Goal: Task Accomplishment & Management: Manage account settings

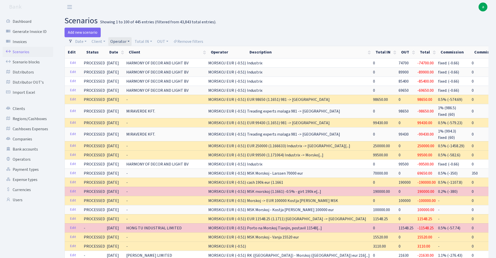
select select "100"
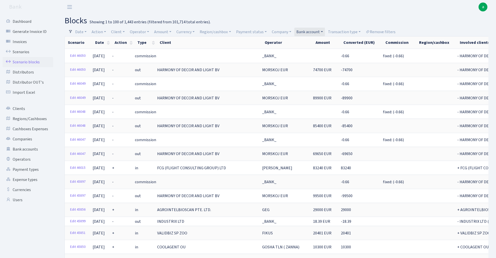
select select "100"
click at [387, 31] on link "Remove filters" at bounding box center [381, 32] width 34 height 9
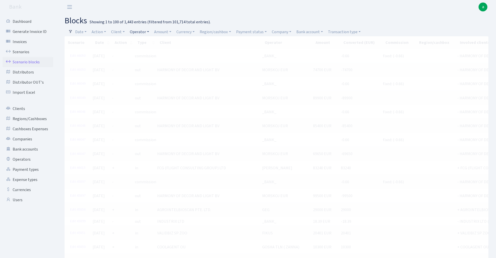
click at [142, 31] on link "Operator" at bounding box center [139, 32] width 23 height 9
click at [150, 52] on input "search" at bounding box center [148, 50] width 37 height 8
type input "V_9"
click at [153, 98] on li "V_981 cash-crypto EUR" at bounding box center [148, 105] width 38 height 14
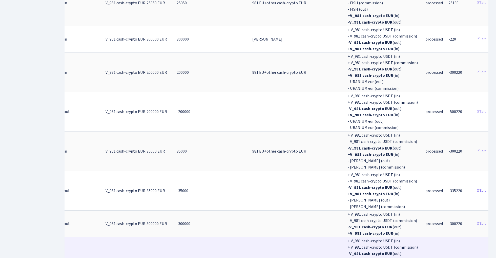
scroll to position [3001, 0]
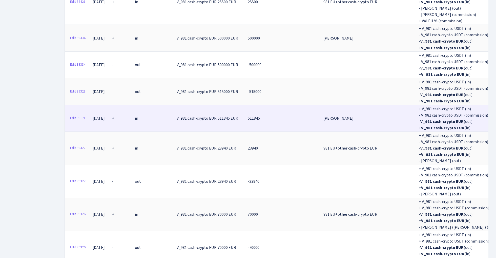
scroll to position [0, 0]
click at [79, 114] on link "Edit 39171" at bounding box center [78, 118] width 20 height 8
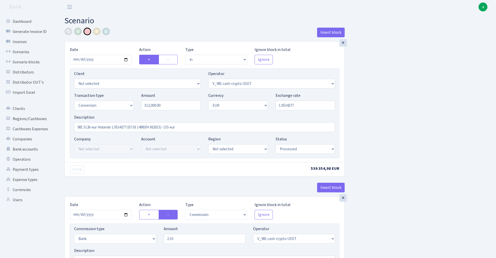
select select "in"
select select "435"
select select "15"
select select "1"
select select "processed"
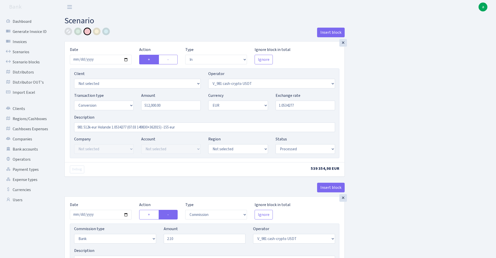
select select "commission"
select select "bank"
select select "435"
select select "processed"
select select "out"
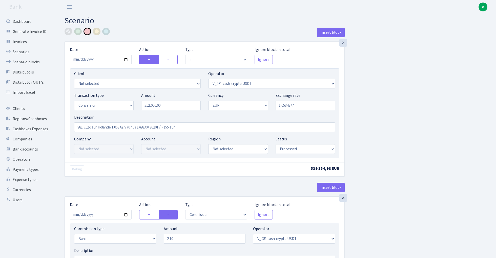
select select "434"
select select "15"
select select "1"
select select "processed"
select select "in"
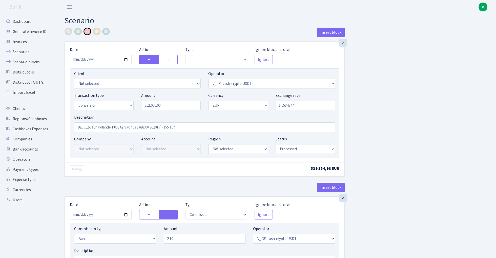
select select "434"
select select "1"
select select "processed"
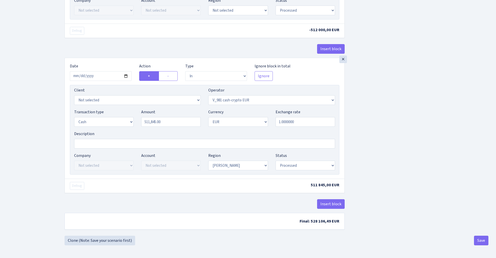
scroll to position [429, 0]
click at [171, 122] on input "511845.00" at bounding box center [171, 122] width 60 height 10
drag, startPoint x: 166, startPoint y: 123, endPoint x: 109, endPoint y: 123, distance: 57.2
click at [109, 123] on div "Transaction type Not selected 981 ELF FISH crypto GIRT IVO dekl MM-BALTIC eur U…" at bounding box center [204, 120] width 269 height 22
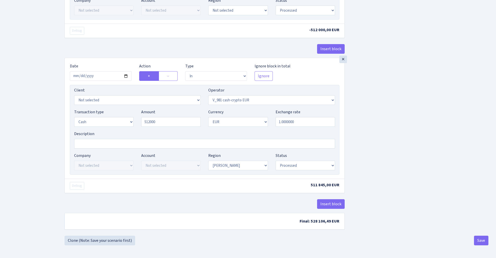
type input "512,000.00"
click at [480, 243] on button "Save" at bounding box center [481, 241] width 14 height 10
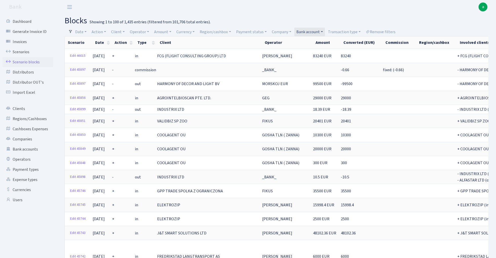
select select "100"
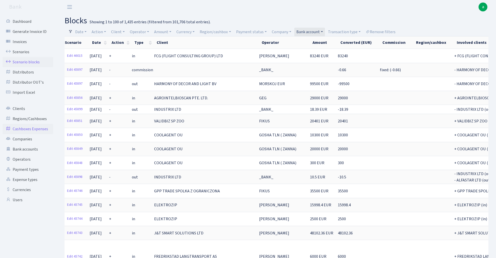
click at [42, 128] on link "Cashboxes Expenses" at bounding box center [28, 129] width 51 height 10
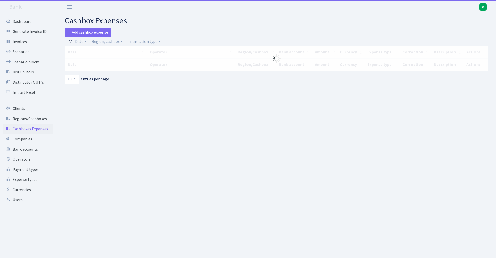
select select "100"
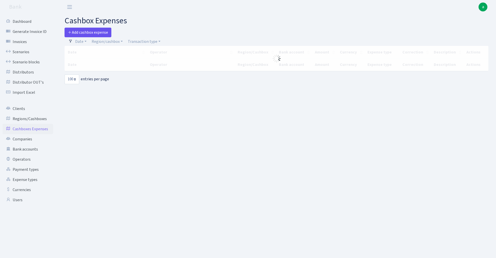
click at [99, 31] on span "Add cashbox expense" at bounding box center [88, 33] width 40 height 6
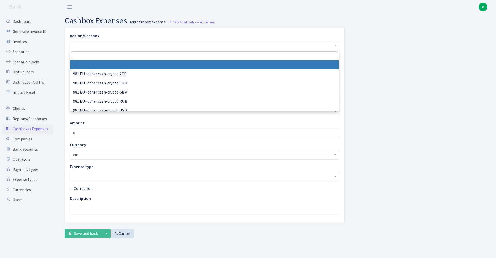
click at [89, 44] on span "-" at bounding box center [203, 45] width 260 height 5
click at [85, 44] on span "-" at bounding box center [203, 45] width 260 height 5
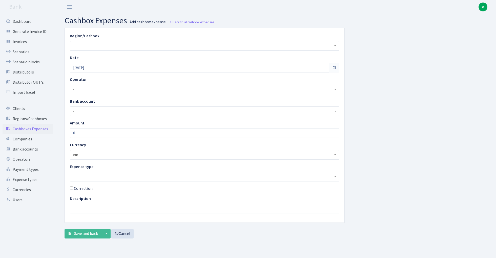
click at [84, 45] on span "-" at bounding box center [203, 45] width 260 height 5
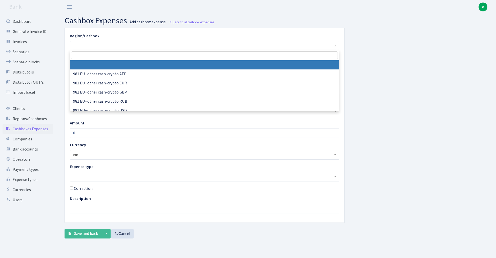
click at [84, 55] on input "search" at bounding box center [204, 55] width 267 height 8
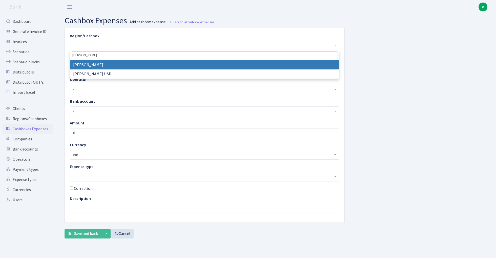
type input "rix"
select select "1"
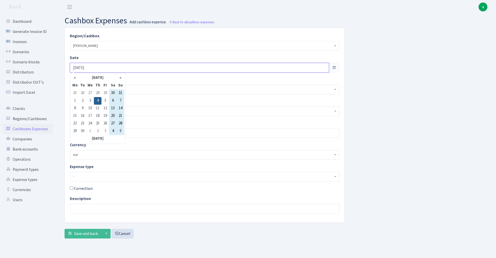
click at [96, 66] on input "04.09.2025" at bounding box center [199, 68] width 259 height 10
click at [76, 77] on th "«" at bounding box center [75, 78] width 8 height 8
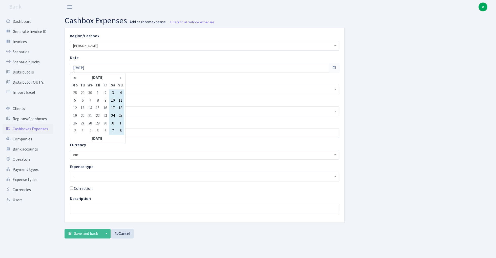
click at [76, 77] on th "«" at bounding box center [75, 78] width 8 height 8
click at [106, 100] on td "7" at bounding box center [106, 101] width 8 height 8
type input "07.03.2025"
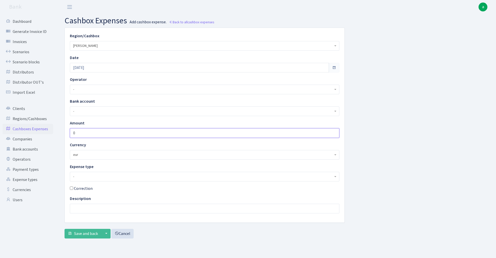
click at [87, 133] on input "0" at bounding box center [205, 133] width 270 height 10
type input "155"
click at [387, 132] on div "Region/Cashbox - 981 EU+other cash-crypto AED 981 EU+other cash-crypto EUR 981 …" at bounding box center [277, 135] width 432 height 215
click at [90, 177] on span "-" at bounding box center [203, 176] width 260 height 5
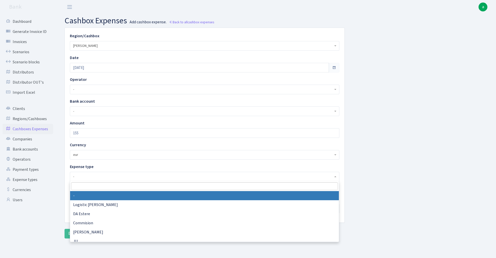
click at [90, 187] on input "search" at bounding box center [204, 186] width 267 height 8
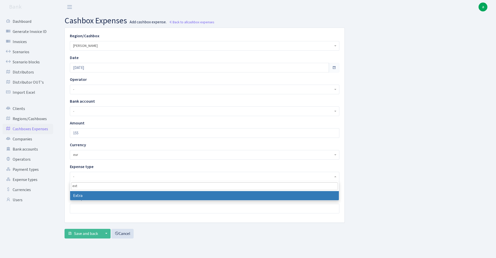
type input "ext"
select select "9"
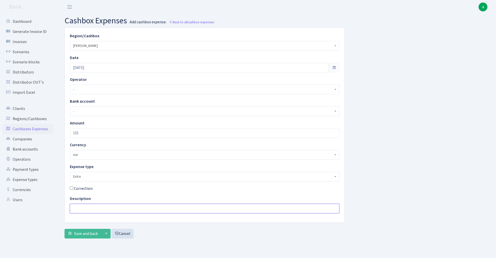
click at [87, 206] on input "text" at bounding box center [205, 209] width 270 height 10
type input "-155 eur 981"
click at [86, 236] on button "Save and back" at bounding box center [83, 234] width 37 height 10
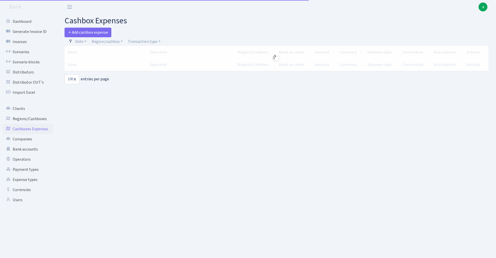
select select "100"
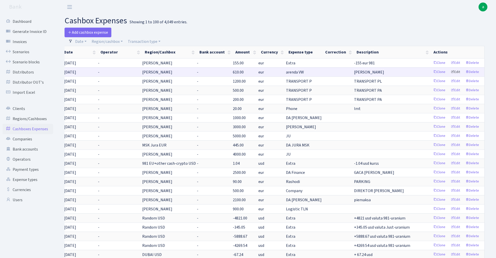
scroll to position [0, 4]
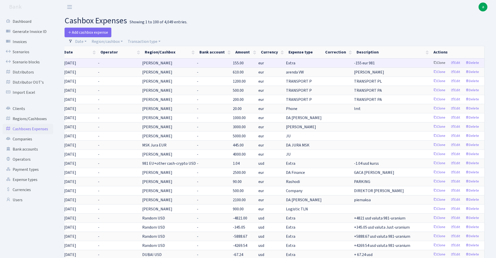
click at [439, 63] on link "Clone" at bounding box center [439, 63] width 17 height 8
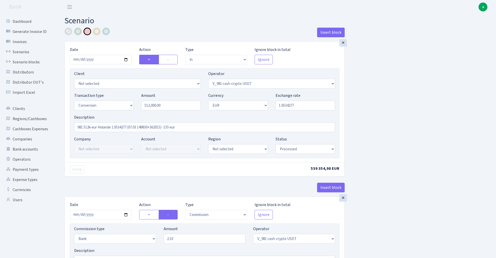
select select "in"
select select "435"
select select "15"
select select "1"
select select "processed"
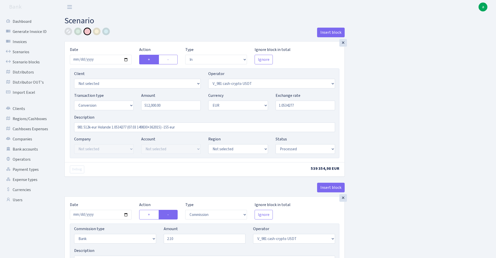
select select "commission"
select select "bank"
select select "435"
select select "processed"
select select "out"
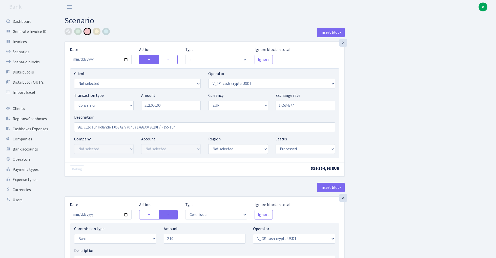
select select "434"
select select "15"
select select "1"
select select "processed"
select select "in"
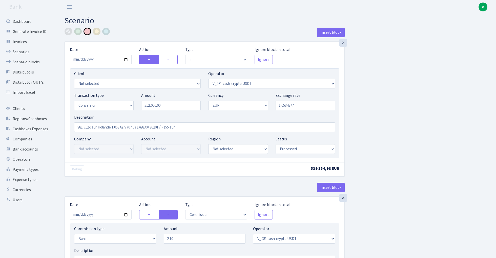
select select "434"
select select "1"
select select "processed"
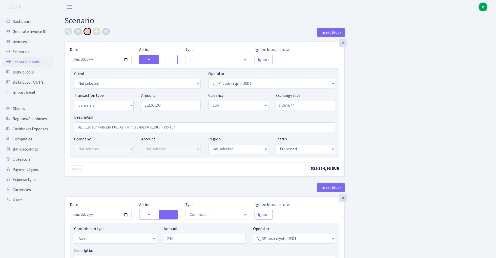
click at [33, 60] on link "Scenario blocks" at bounding box center [28, 62] width 51 height 10
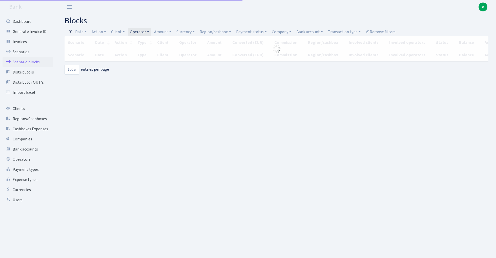
select select "100"
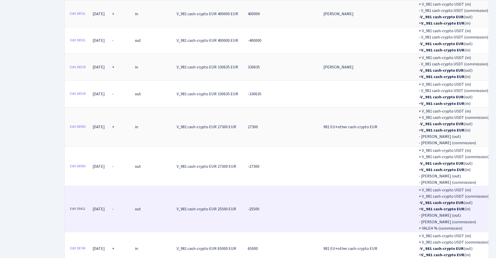
click at [80, 205] on link "Edit 39421" at bounding box center [78, 209] width 20 height 8
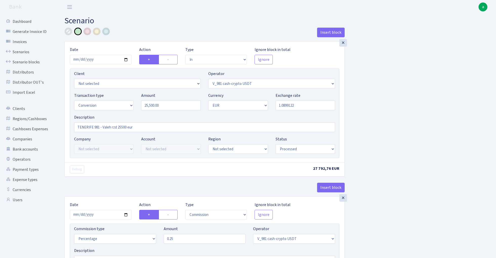
select select "in"
select select "435"
select select "15"
select select "1"
select select "processed"
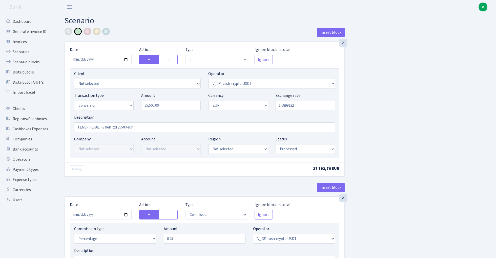
select select "commission"
select select "435"
select select "processed"
select select "out"
select select "434"
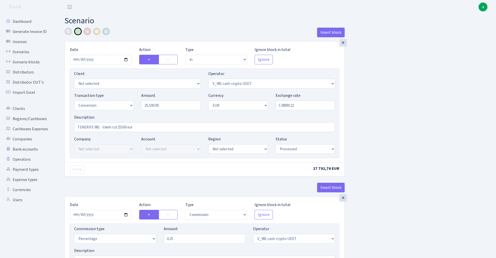
select select "15"
select select "1"
select select "processed"
select select "in"
select select "434"
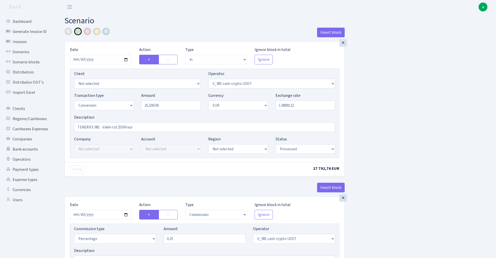
select select "1"
select select "22"
select select "processed"
select select "out"
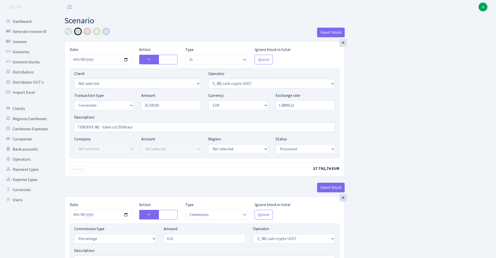
select select "290"
select select "1"
select select "22"
select select "processed"
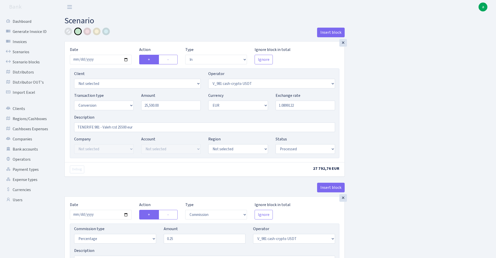
select select "commission"
select select "fixed"
select select "290"
select select "processed"
select select "commission"
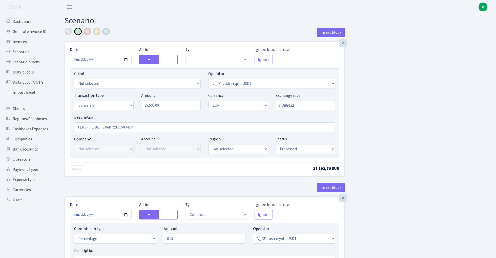
select select "fixed"
select select "67"
select select "processed"
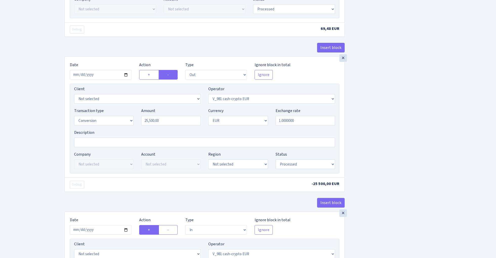
scroll to position [272, 0]
click at [104, 74] on input "2025-02-12" at bounding box center [101, 75] width 62 height 10
type input "2025-03-12"
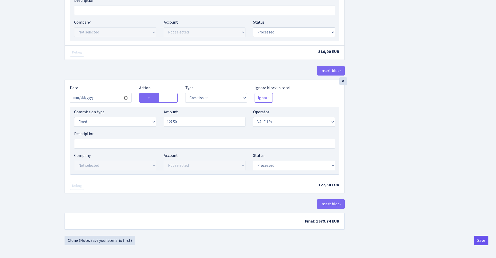
scroll to position [853, 0]
click at [481, 240] on button "Save" at bounding box center [481, 241] width 14 height 10
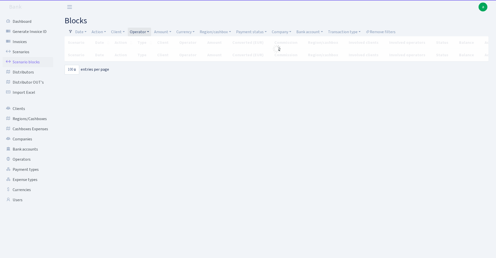
select select "100"
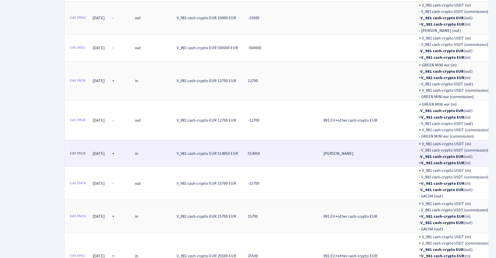
click at [77, 149] on link "Edit 39328" at bounding box center [78, 153] width 20 height 8
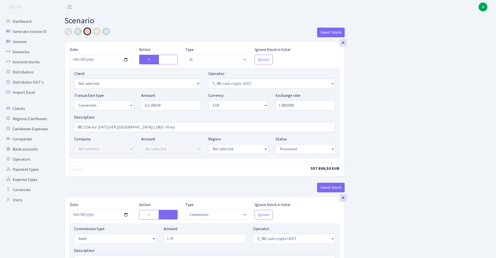
select select "in"
select select "435"
select select "15"
select select "1"
select select "processed"
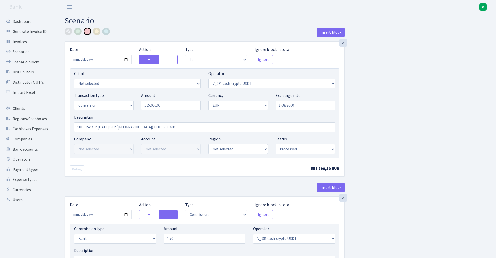
select select "commission"
select select "bank"
select select "435"
select select "processed"
select select "out"
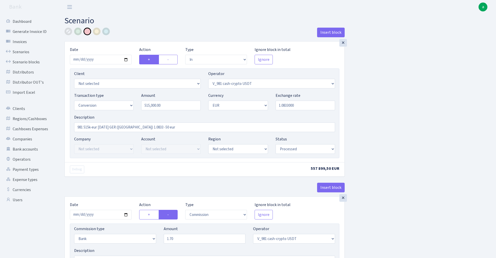
select select "434"
select select "15"
select select "1"
select select "processed"
select select "in"
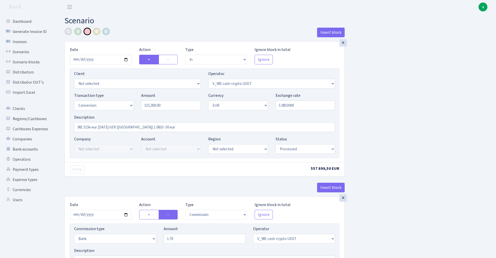
select select "434"
select select "1"
select select "processed"
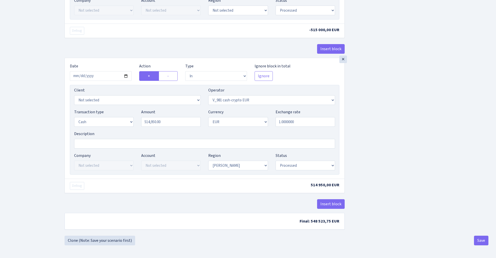
scroll to position [429, 0]
click at [172, 123] on input "514950.00" at bounding box center [171, 122] width 60 height 10
type input "515,000.00"
click at [482, 240] on button "Save" at bounding box center [481, 241] width 14 height 10
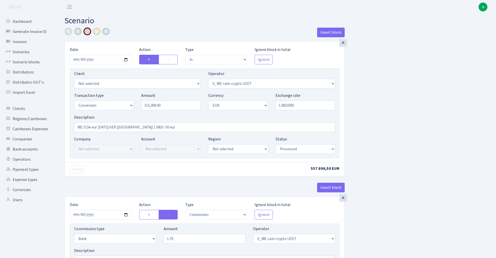
select select "in"
select select "435"
select select "15"
select select "1"
select select "processed"
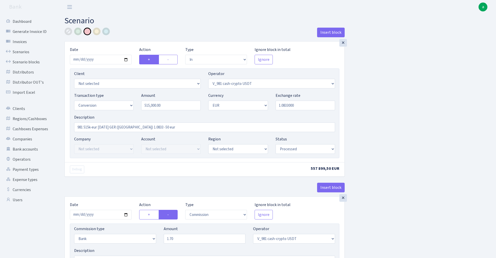
select select "commission"
select select "bank"
select select "435"
select select "processed"
select select "out"
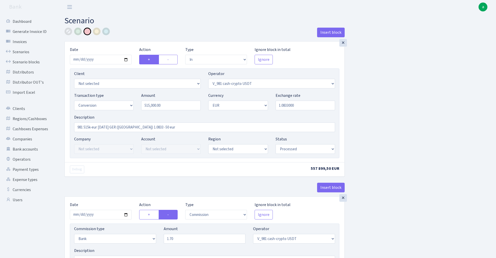
select select "434"
select select "15"
select select "1"
select select "processed"
select select "in"
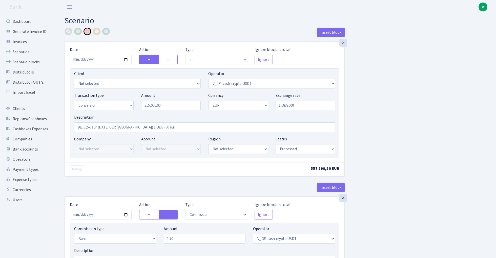
select select "434"
select select "1"
select select "processed"
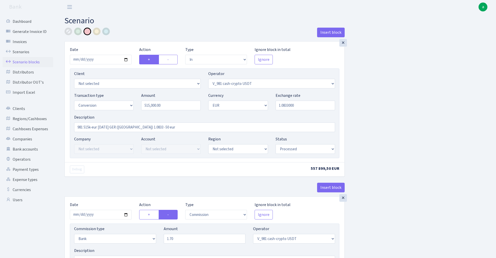
click at [33, 60] on link "Scenario blocks" at bounding box center [28, 62] width 51 height 10
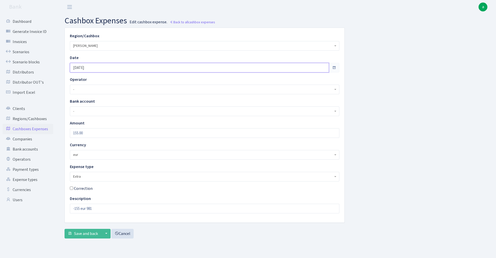
click at [99, 67] on input "[DATE]" at bounding box center [199, 68] width 259 height 10
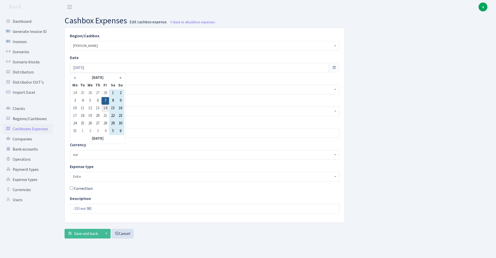
click at [107, 108] on td "14" at bounding box center [106, 109] width 8 height 8
type input "[DATE]"
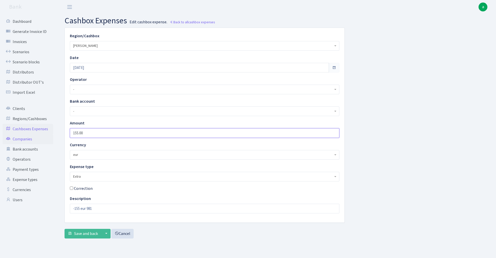
drag, startPoint x: 90, startPoint y: 134, endPoint x: 35, endPoint y: 134, distance: 54.7
click at [36, 134] on div "Dashboard Generate Invoice ID Invoices Scenarios Scenario blocks Distributors D…" at bounding box center [248, 129] width 496 height 231
type input "50"
click at [384, 118] on div "Region/Cashbox - 981 EU+other cash-crypto AED 981 EU+other cash-crypto EUR 981 …" at bounding box center [277, 135] width 432 height 215
click at [80, 209] on input "-155 eur 981" at bounding box center [205, 209] width 270 height 10
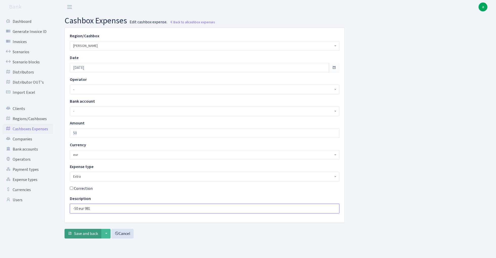
type input "-50 eur 981"
click at [81, 233] on span "Save and back" at bounding box center [86, 234] width 24 height 6
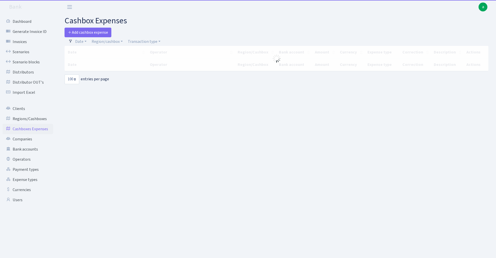
select select "100"
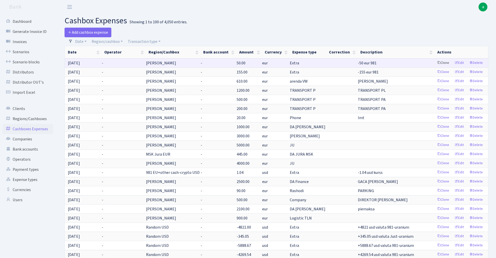
click at [444, 62] on link "Clone" at bounding box center [443, 63] width 17 height 8
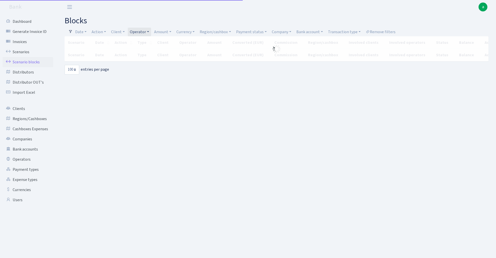
select select "100"
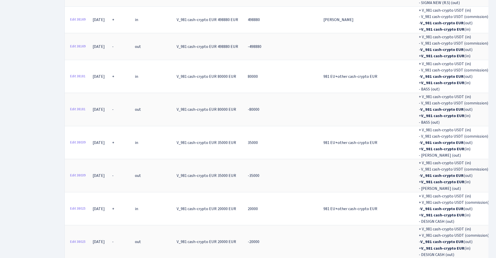
scroll to position [2903, 0]
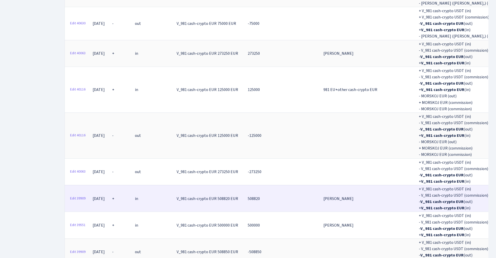
scroll to position [0, 0]
click link "Edit 39909"
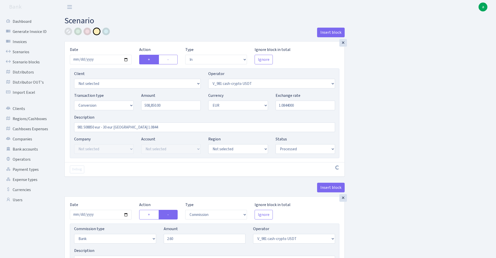
select select "in"
select select "435"
select select "15"
select select "1"
select select "processed"
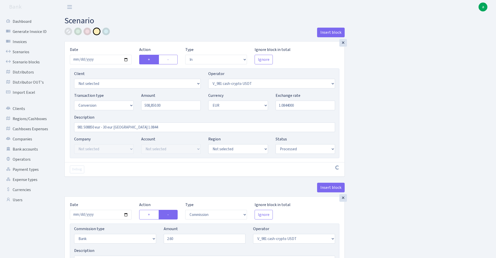
select select "commission"
select select "bank"
select select "435"
select select "processed"
select select "out"
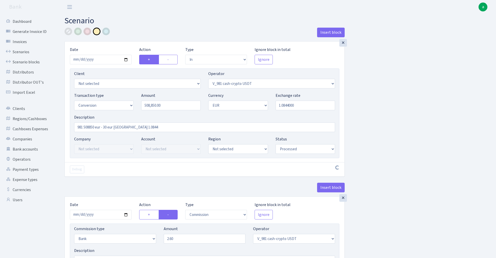
select select "434"
select select "15"
select select "1"
select select "processed"
select select "in"
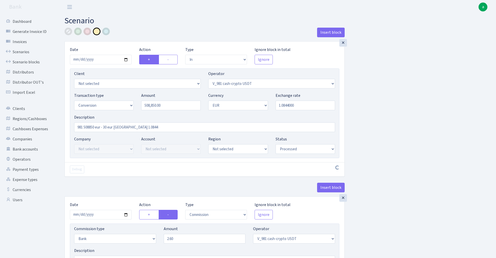
select select "434"
select select "1"
select select "processed"
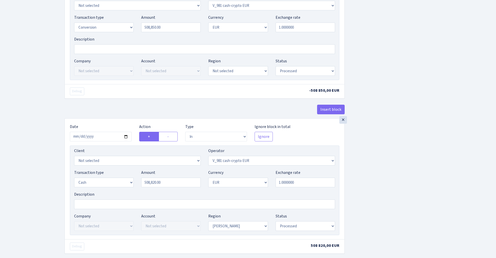
scroll to position [400, 0]
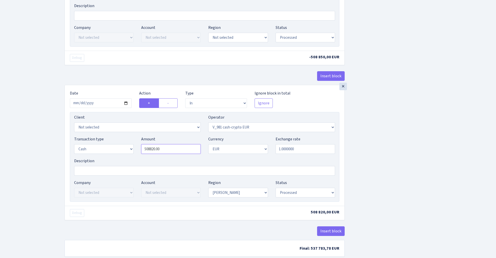
click at [174, 151] on input "508820.00" at bounding box center [171, 149] width 60 height 10
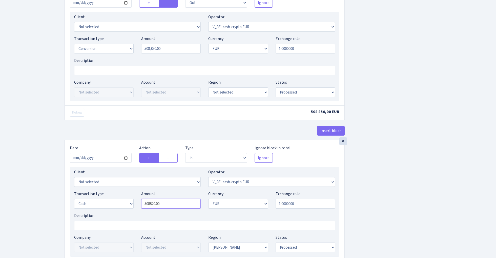
scroll to position [351, 0]
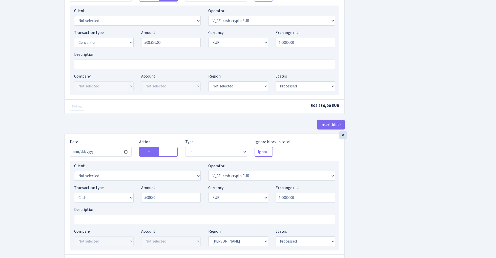
type input "508,850.00"
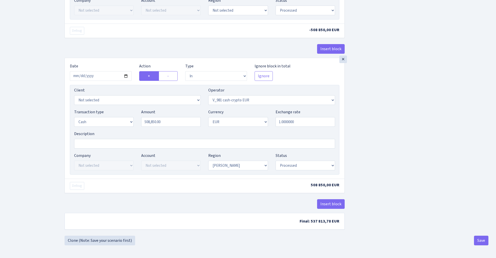
scroll to position [429, 0]
click at [481, 239] on button "Save" at bounding box center [481, 241] width 14 height 10
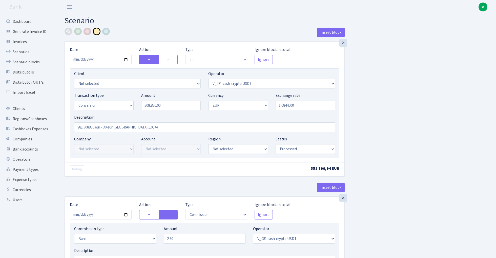
select select "in"
select select "435"
select select "15"
select select "1"
select select "processed"
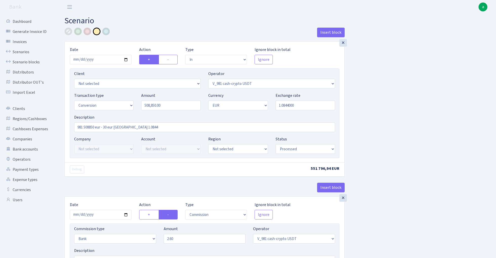
select select "commission"
select select "bank"
select select "435"
select select "processed"
select select "out"
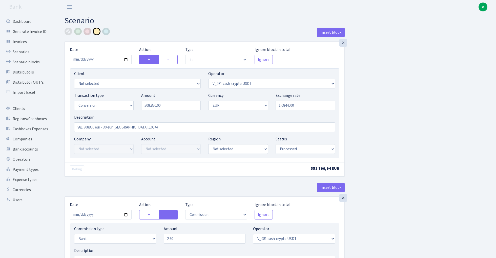
select select "434"
select select "15"
select select "1"
select select "processed"
select select "in"
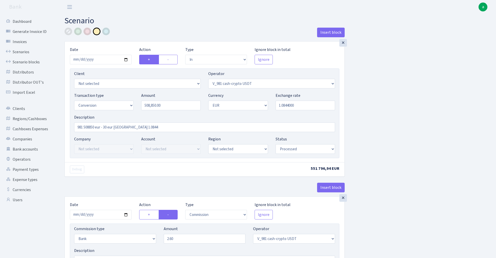
select select "434"
select select "1"
select select "processed"
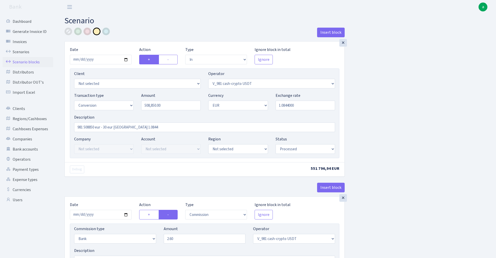
click at [35, 62] on link "Scenario blocks" at bounding box center [28, 62] width 51 height 10
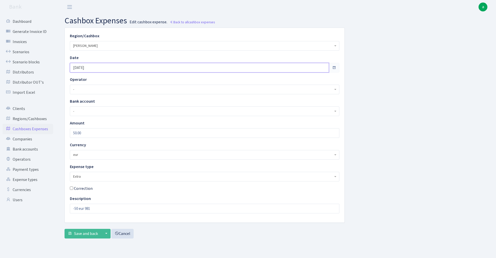
click at [104, 66] on input "[DATE]" at bounding box center [199, 68] width 259 height 10
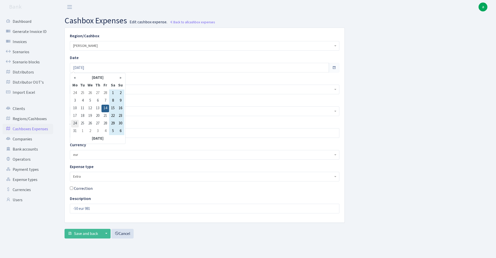
click at [76, 123] on td "24" at bounding box center [75, 124] width 8 height 8
type input "[DATE]"
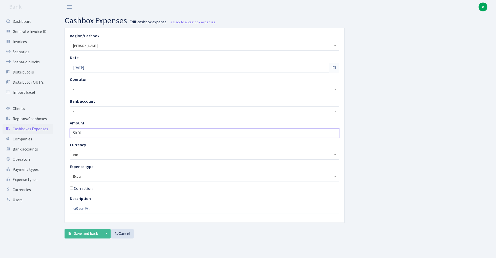
drag, startPoint x: 75, startPoint y: 134, endPoint x: 66, endPoint y: 135, distance: 9.1
click at [67, 134] on div "Amount 50.00" at bounding box center [204, 129] width 277 height 18
type input "30.00"
click at [76, 208] on input "-50 eur 981" at bounding box center [205, 209] width 270 height 10
type input "-30 eur 981"
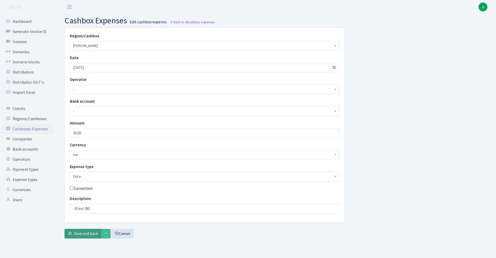
click at [80, 234] on span "Save and back" at bounding box center [86, 234] width 24 height 6
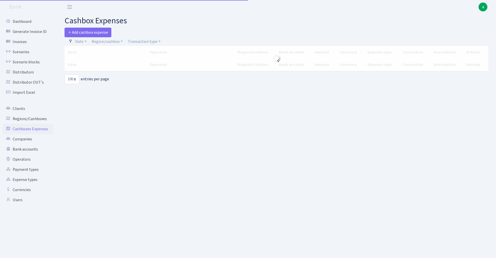
select select "100"
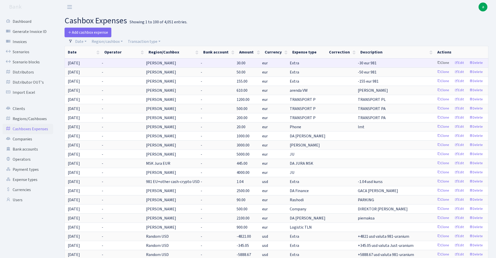
click at [444, 63] on link "Clone" at bounding box center [443, 63] width 17 height 8
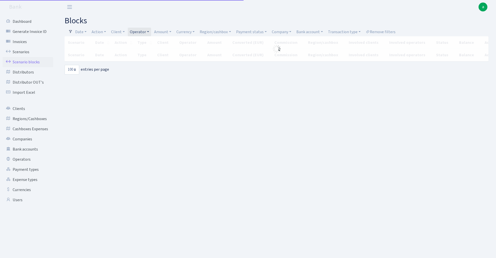
select select "100"
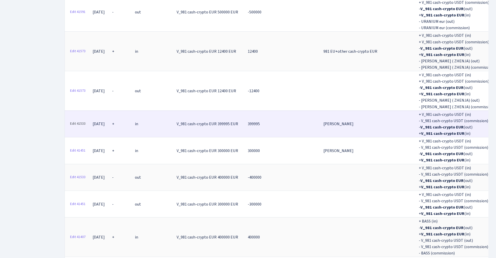
click at [77, 120] on link "Edit 41533" at bounding box center [78, 124] width 20 height 8
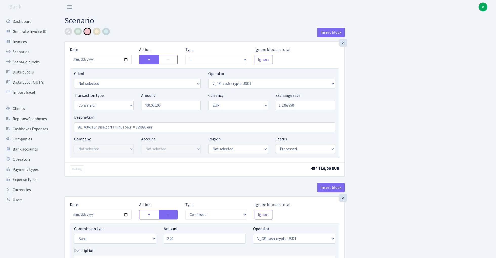
select select "in"
select select "435"
select select "15"
select select "1"
select select "processed"
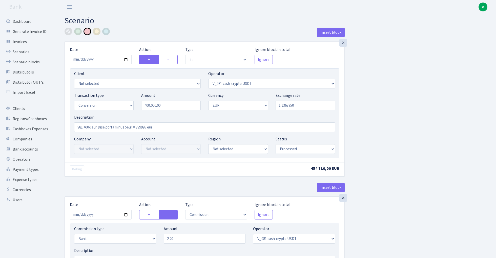
select select "commission"
select select "bank"
select select "435"
select select "processed"
select select "out"
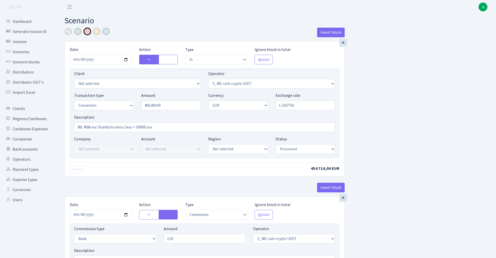
select select "434"
select select "15"
select select "1"
select select "processed"
select select "in"
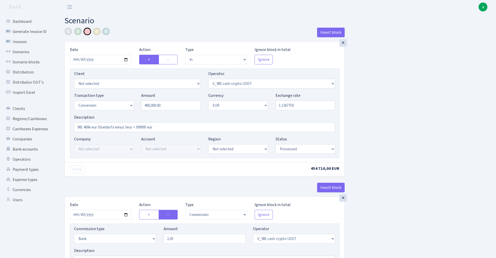
select select "434"
select select "1"
select select "processed"
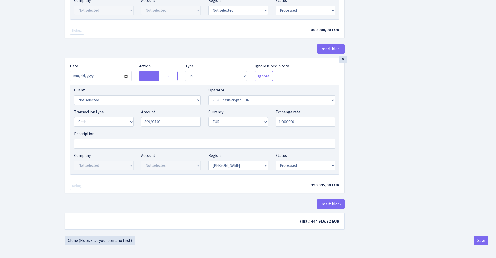
scroll to position [429, 0]
drag, startPoint x: 169, startPoint y: 121, endPoint x: 130, endPoint y: 118, distance: 39.4
click at [130, 118] on div "Transaction type Not selected 981 ELF FISH crypto GIRT IVO dekl MM-BALTIC eur U…" at bounding box center [204, 120] width 269 height 22
type input "400,000.00"
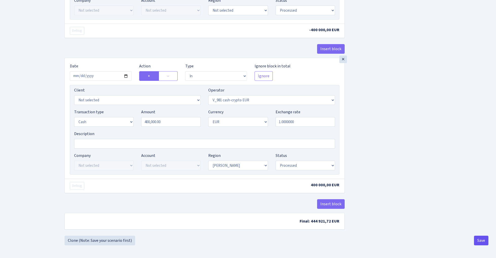
click at [482, 241] on button "Save" at bounding box center [481, 241] width 14 height 10
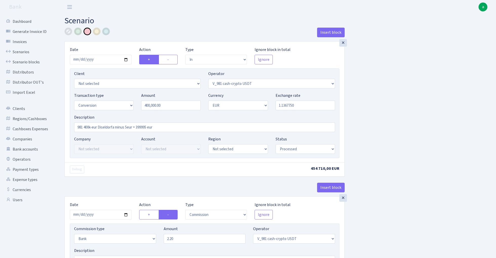
select select "in"
select select "435"
select select "15"
select select "1"
select select "processed"
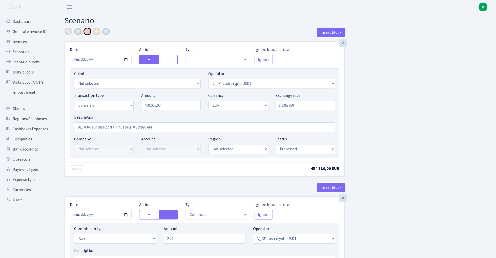
select select "commission"
select select "bank"
select select "435"
select select "processed"
select select "out"
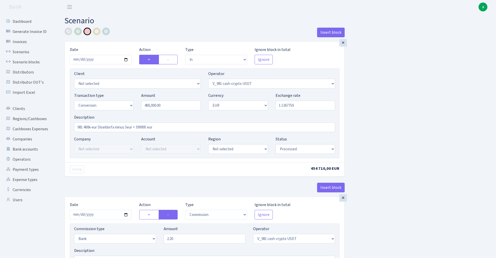
select select "434"
select select "15"
select select "1"
select select "processed"
select select "in"
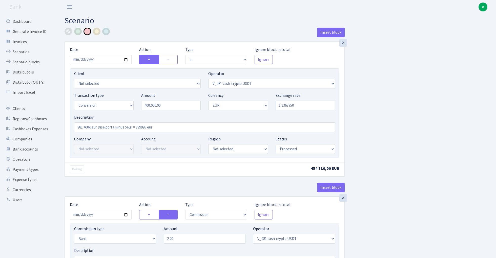
select select "434"
select select "1"
select select "processed"
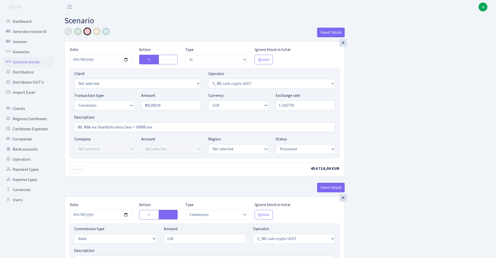
click at [34, 58] on link "Scenario blocks" at bounding box center [28, 62] width 51 height 10
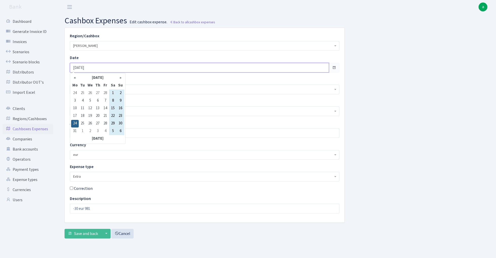
click at [100, 66] on input "[DATE]" at bounding box center [199, 68] width 259 height 10
click at [121, 78] on th "»" at bounding box center [121, 78] width 8 height 8
click at [121, 93] on td "4" at bounding box center [121, 93] width 8 height 8
type input "[DATE]"
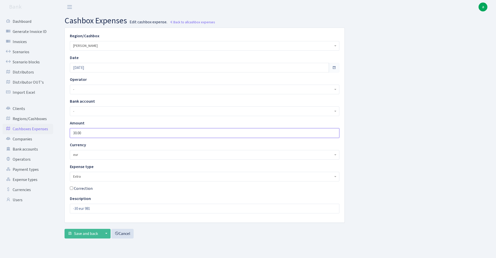
drag, startPoint x: 86, startPoint y: 133, endPoint x: 42, endPoint y: 133, distance: 44.1
click at [42, 133] on div "Dashboard Generate Invoice ID Invoices Scenarios Scenario blocks Distributors D…" at bounding box center [248, 129] width 496 height 231
type input "5"
click at [399, 159] on div "Region/Cashbox - 981 EU+other cash-crypto AED 981 EU+other cash-crypto EUR 981 …" at bounding box center [277, 135] width 432 height 215
click at [79, 209] on input "-30 eur 981" at bounding box center [205, 209] width 270 height 10
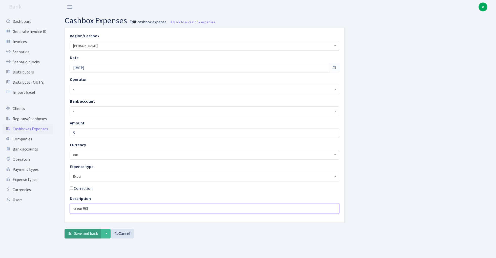
type input "-5 eur 981"
click at [82, 234] on span "Save and back" at bounding box center [86, 234] width 24 height 6
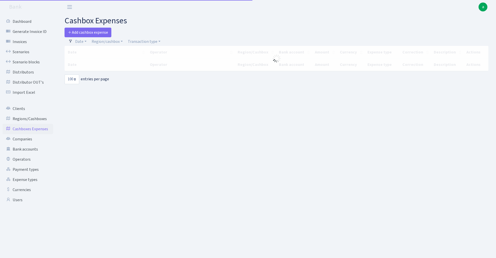
select select "100"
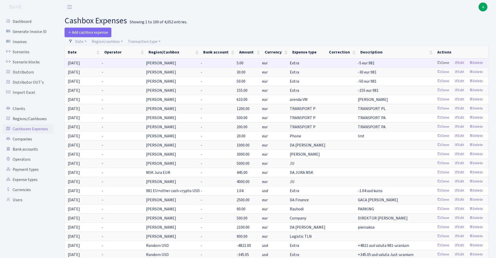
click at [444, 63] on link "Clone" at bounding box center [443, 63] width 17 height 8
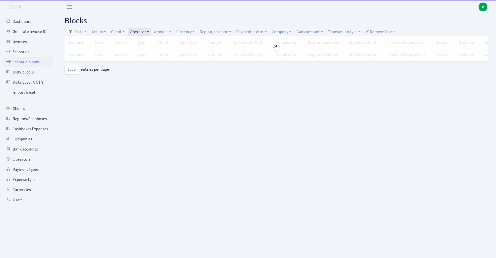
select select "100"
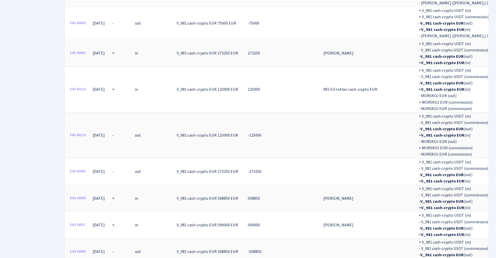
scroll to position [3214, 0]
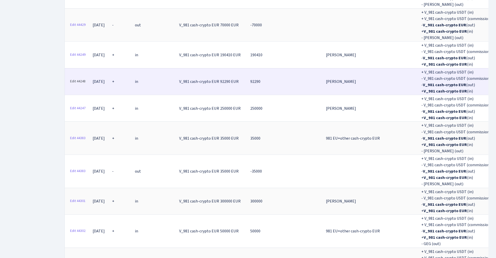
scroll to position [0, 0]
click at [75, 77] on link "Edit 44248" at bounding box center [78, 81] width 20 height 8
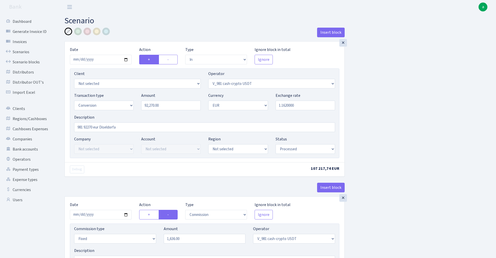
select select "in"
select select "435"
select select "15"
select select "1"
select select "processed"
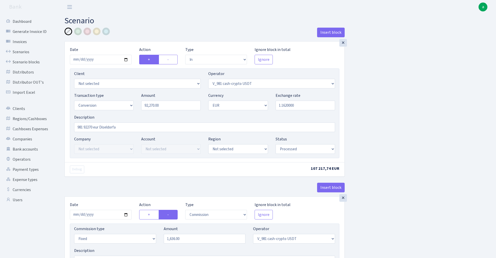
select select "commission"
select select "fixed"
select select "435"
select select "processed"
select select "out"
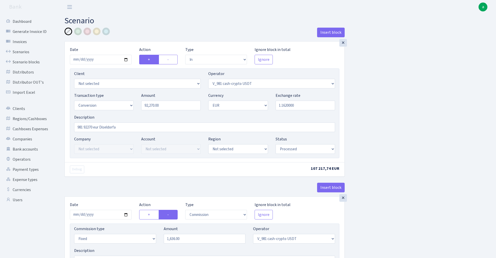
select select "434"
select select "15"
select select "1"
select select "processed"
select select "in"
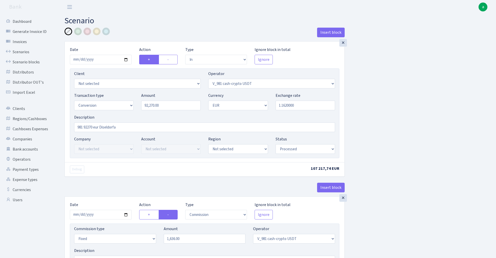
select select "434"
select select "1"
select select "processed"
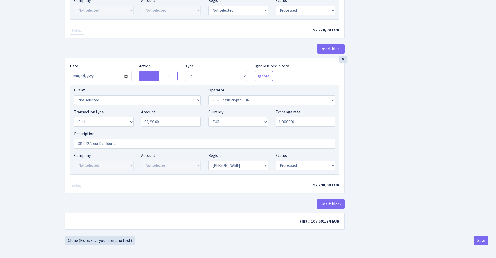
scroll to position [429, 0]
click at [152, 120] on input "92290.00" at bounding box center [171, 122] width 60 height 10
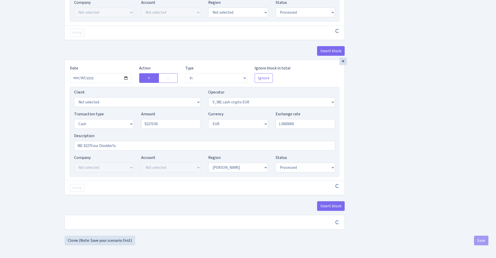
type input "92,270.00"
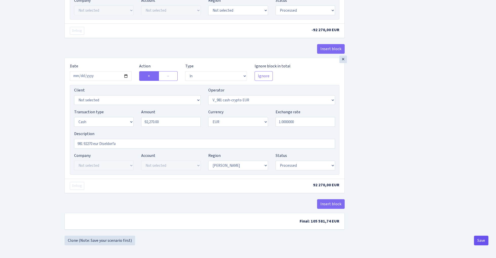
click at [478, 244] on button "Save" at bounding box center [481, 241] width 14 height 10
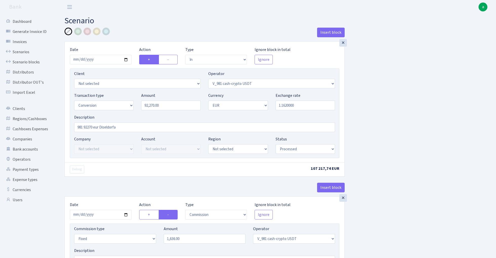
select select "in"
select select "435"
select select "15"
select select "1"
select select "processed"
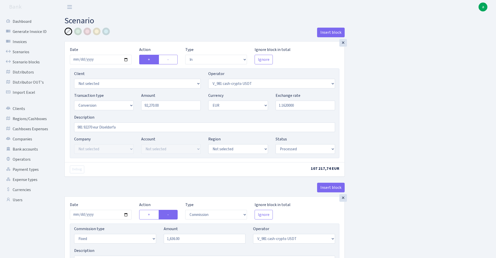
select select "commission"
select select "fixed"
select select "435"
select select "processed"
select select "out"
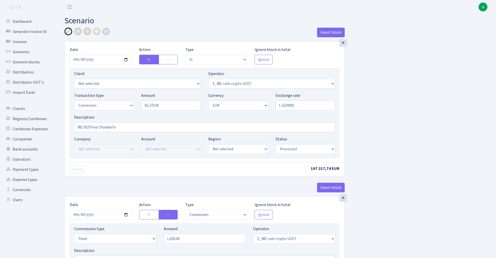
select select "434"
select select "15"
select select "1"
select select "processed"
select select "in"
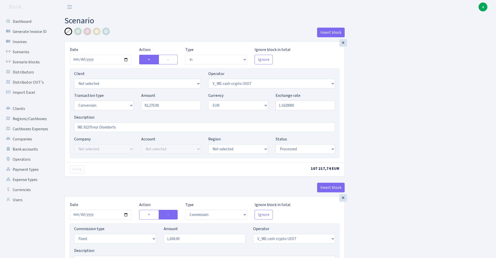
select select "434"
select select "1"
select select "processed"
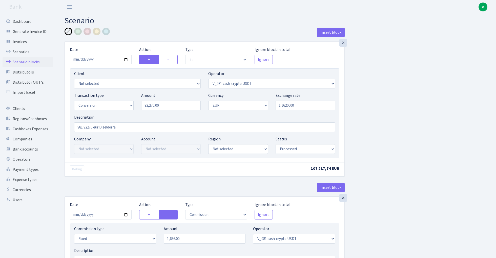
click at [32, 62] on link "Scenario blocks" at bounding box center [28, 62] width 51 height 10
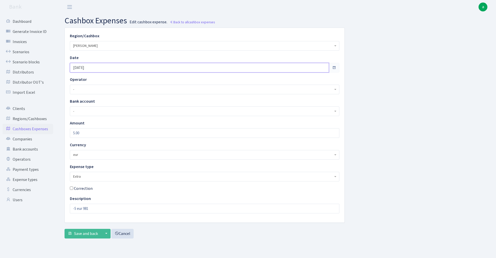
click at [95, 67] on input "[DATE]" at bounding box center [199, 68] width 259 height 10
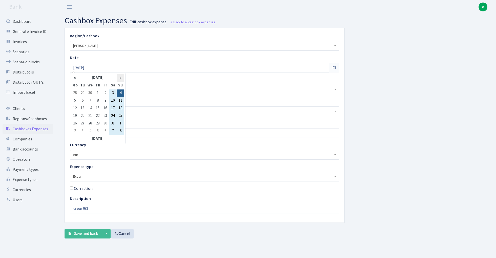
click at [121, 77] on th "»" at bounding box center [121, 78] width 8 height 8
click at [107, 115] on td "25" at bounding box center [106, 116] width 8 height 8
type input "[DATE]"
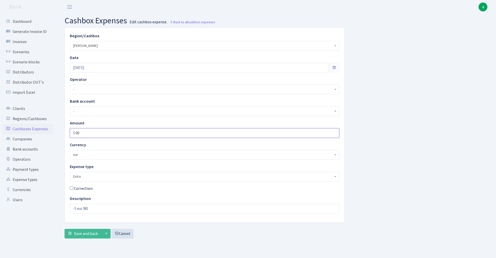
drag, startPoint x: 91, startPoint y: 133, endPoint x: 32, endPoint y: 133, distance: 59.0
click at [32, 133] on div "Dashboard Generate Invoice ID Invoices Scenarios Scenario blocks Distributors D…" at bounding box center [248, 129] width 496 height 231
type input "-20"
drag, startPoint x: 77, startPoint y: 208, endPoint x: 55, endPoint y: 208, distance: 21.8
click at [56, 208] on div "Dashboard Generate Invoice ID Invoices Scenarios Scenario blocks Distributors D…" at bounding box center [248, 129] width 496 height 231
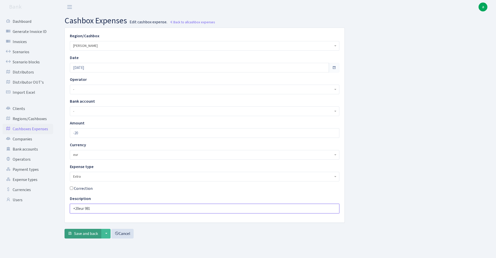
type input "+20eur 981"
click at [84, 237] on button "Save and back" at bounding box center [83, 234] width 37 height 10
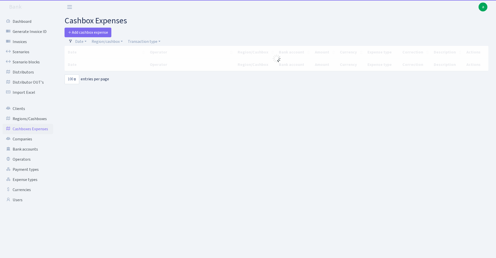
select select "100"
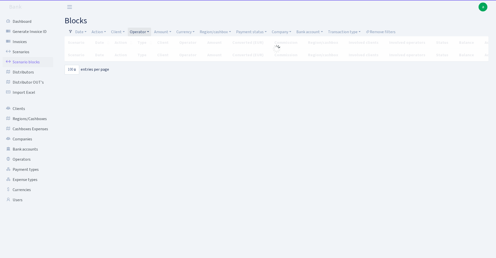
select select "100"
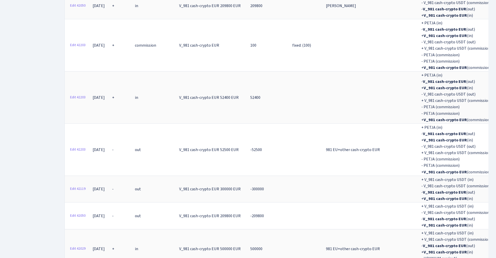
scroll to position [3147, 0]
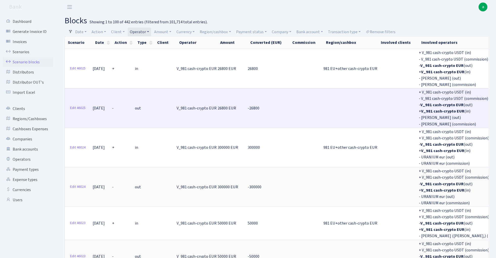
scroll to position [0, 0]
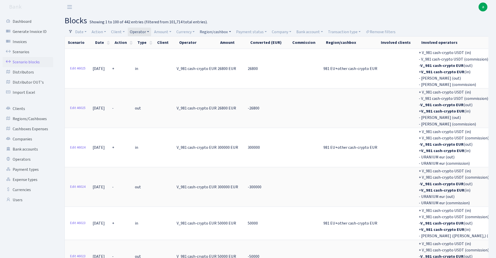
click at [219, 32] on link "Region/cashbox" at bounding box center [215, 32] width 35 height 9
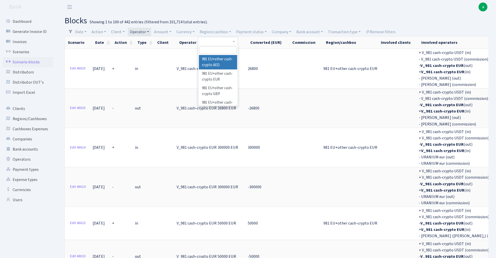
click at [141, 30] on link "Operator" at bounding box center [139, 32] width 23 height 9
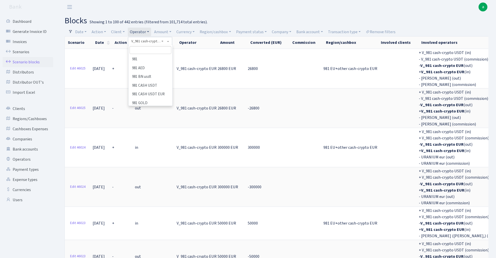
scroll to position [2861, 0]
click at [163, 41] on span "× V_981 cash-crypto EUR" at bounding box center [148, 41] width 34 height 5
click at [214, 30] on link "Region/cashbox" at bounding box center [215, 32] width 35 height 9
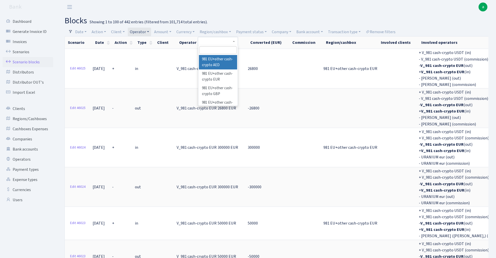
click at [226, 60] on li "981 EU+other cash-crypto AED" at bounding box center [218, 62] width 38 height 14
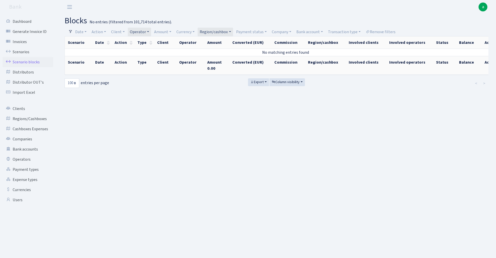
click at [146, 29] on link "Operator" at bounding box center [139, 32] width 23 height 9
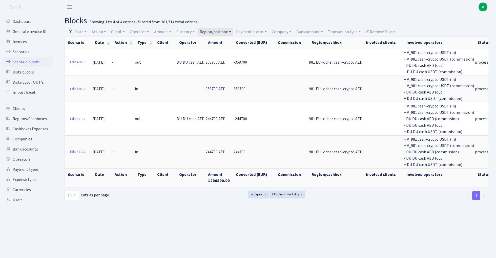
click at [225, 28] on link "Region/cashbox" at bounding box center [215, 32] width 35 height 9
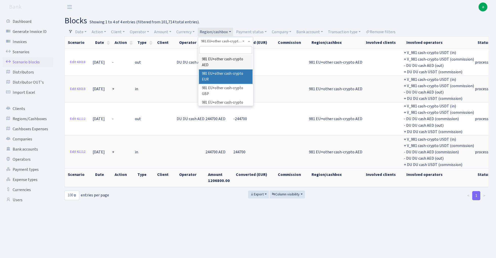
click at [232, 75] on li "981 EU+other cash-crypto EUR" at bounding box center [226, 76] width 54 height 14
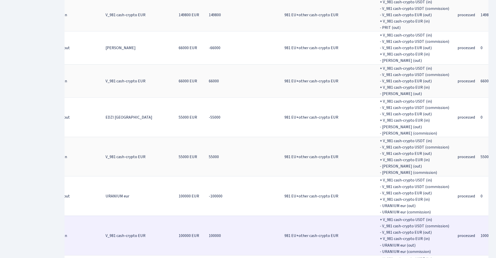
scroll to position [3135, 0]
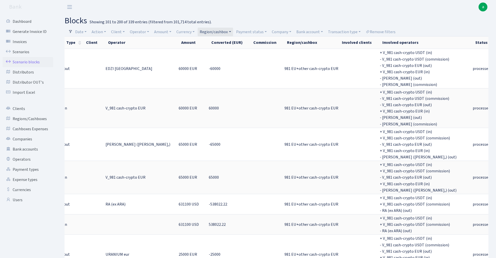
scroll to position [0, 0]
click at [217, 33] on link "Region/cashbox" at bounding box center [215, 32] width 35 height 9
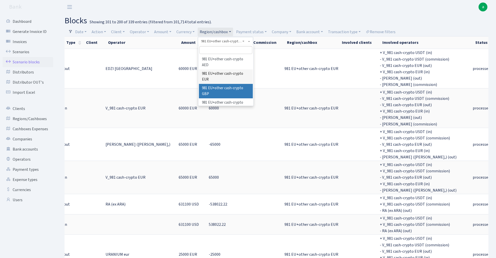
click at [237, 86] on li "981 EU+other cash-crypto GBP" at bounding box center [226, 91] width 54 height 14
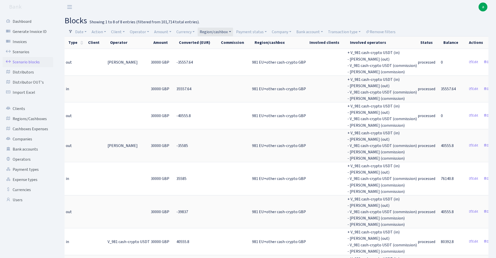
click at [216, 30] on link "Region/cashbox" at bounding box center [215, 32] width 35 height 9
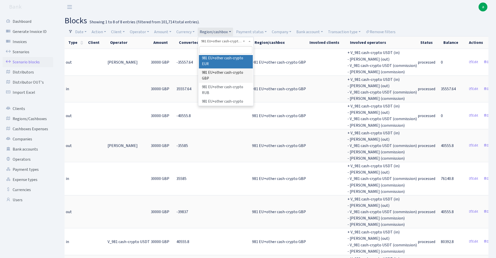
scroll to position [23, 0]
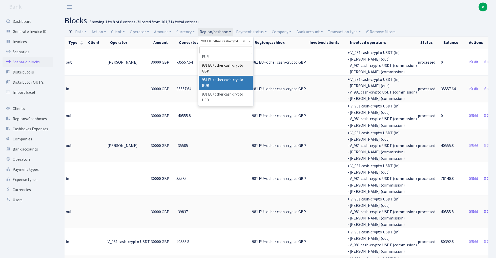
click at [229, 80] on li "981 EU+other cash-crypto RUB" at bounding box center [226, 83] width 54 height 14
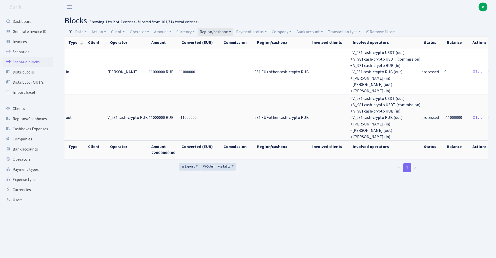
click at [214, 30] on link "Region/cashbox" at bounding box center [215, 32] width 35 height 9
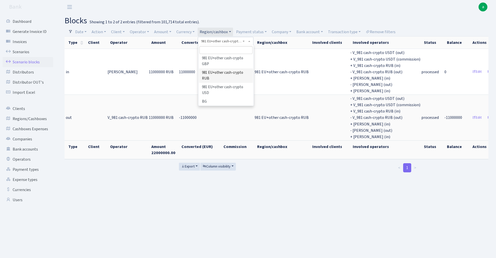
scroll to position [32, 0]
click at [232, 84] on li "981 EU+other cash-crypto USD" at bounding box center [226, 88] width 54 height 14
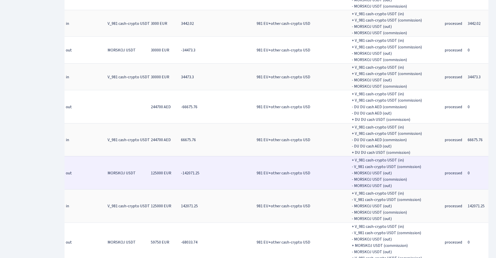
scroll to position [2341, 0]
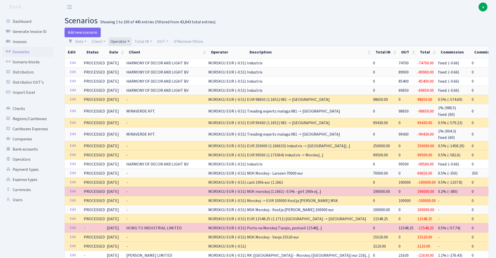
select select "100"
click at [125, 41] on link "Operator" at bounding box center [119, 41] width 23 height 9
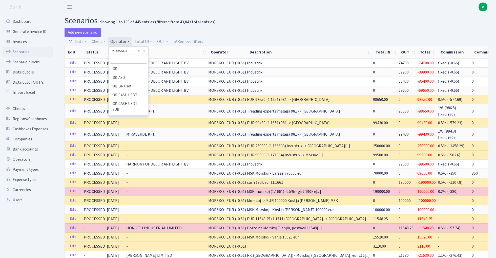
scroll to position [1887, 0]
click at [124, 59] on input "search" at bounding box center [128, 60] width 37 height 8
type input "edz"
click at [134, 69] on li "EDZI" at bounding box center [128, 69] width 38 height 9
